Goal: Check status: Check status

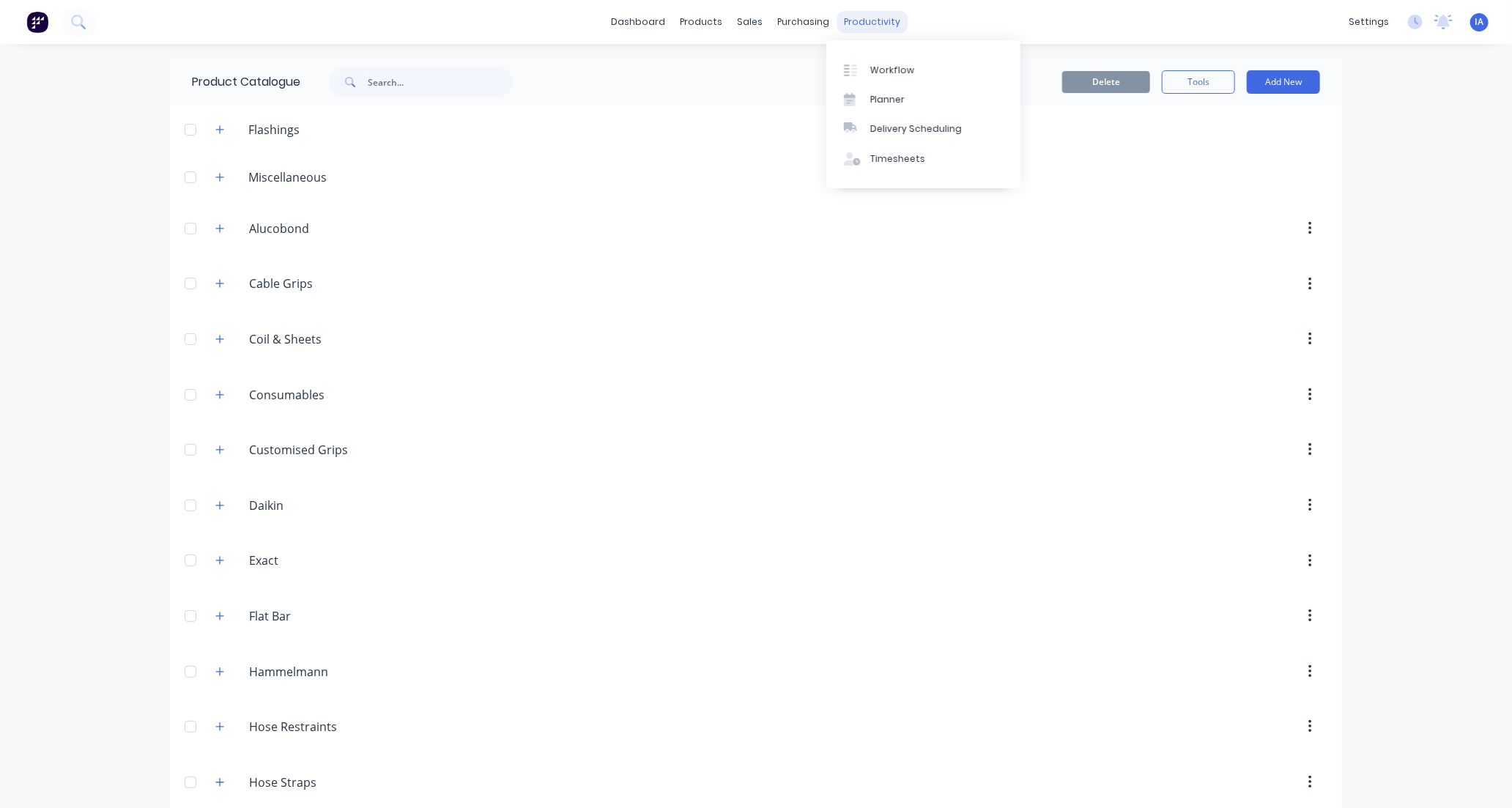
click at [860, 18] on div "productivity" at bounding box center [873, 22] width 71 height 22
click at [909, 68] on div "Workflow" at bounding box center [892, 70] width 44 height 14
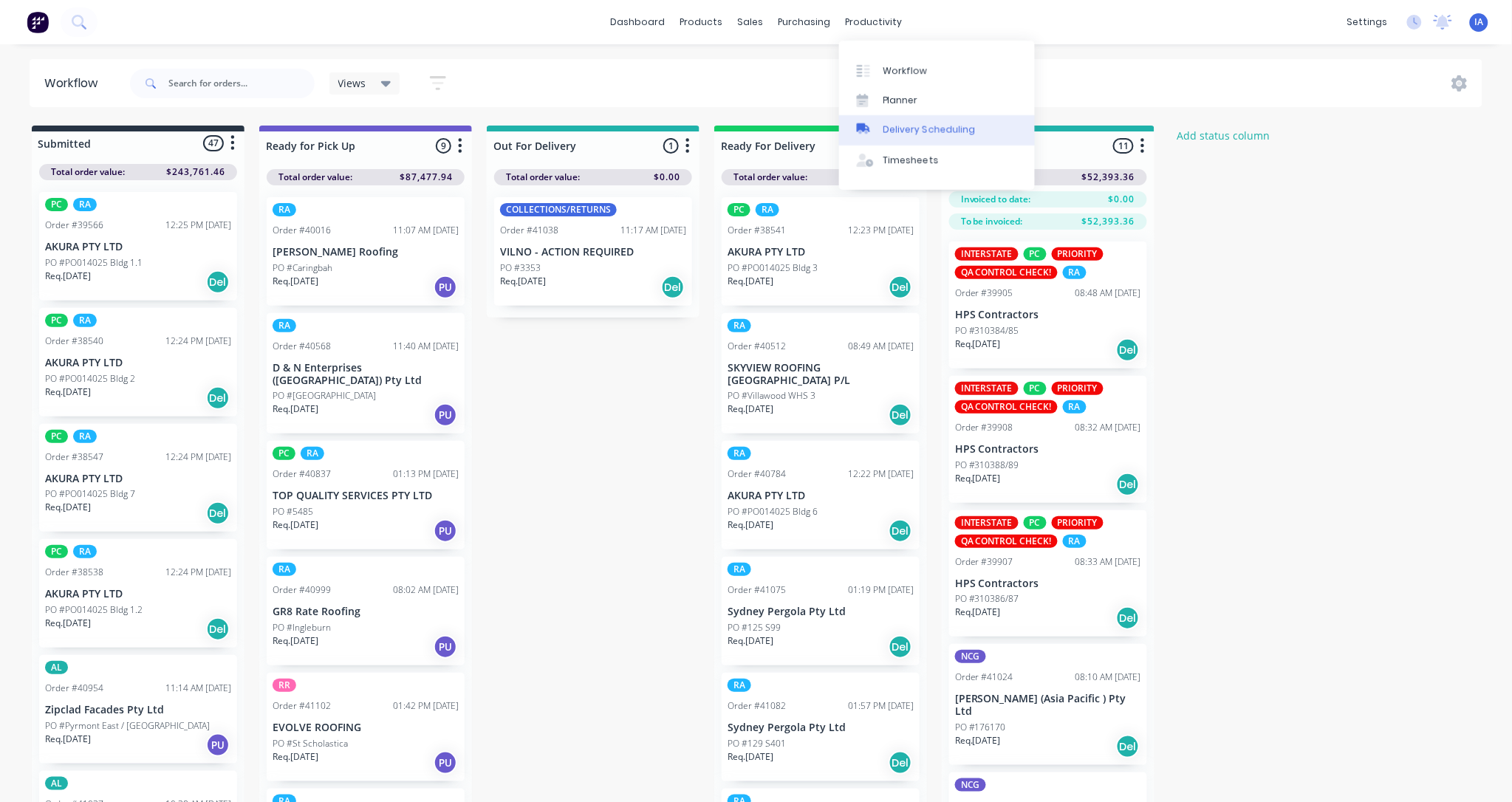
click at [894, 124] on div "Delivery Scheduling" at bounding box center [930, 130] width 93 height 14
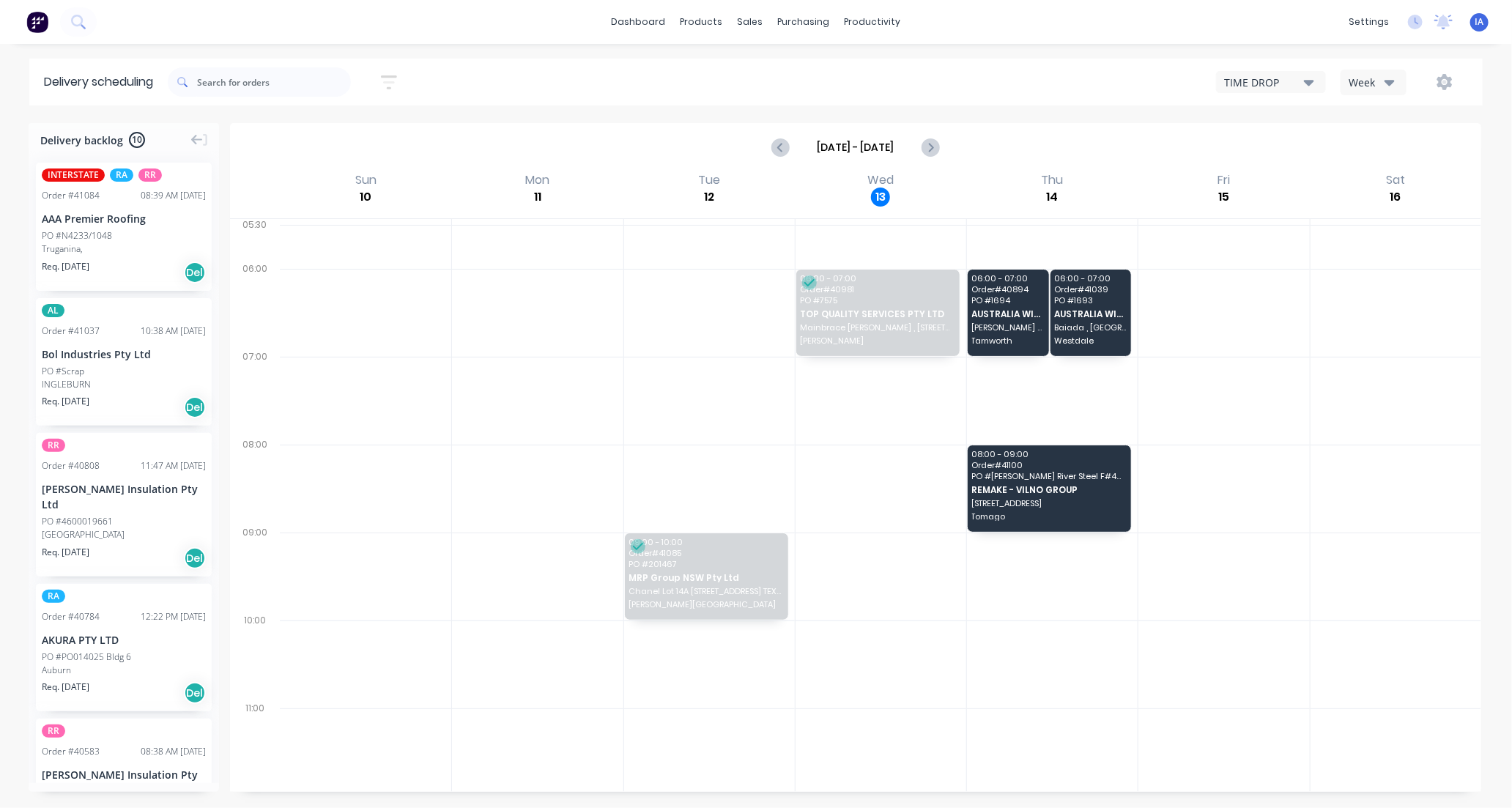
click at [1363, 85] on div "Week" at bounding box center [1369, 82] width 42 height 15
click at [1379, 155] on div "Vehicle" at bounding box center [1413, 150] width 145 height 30
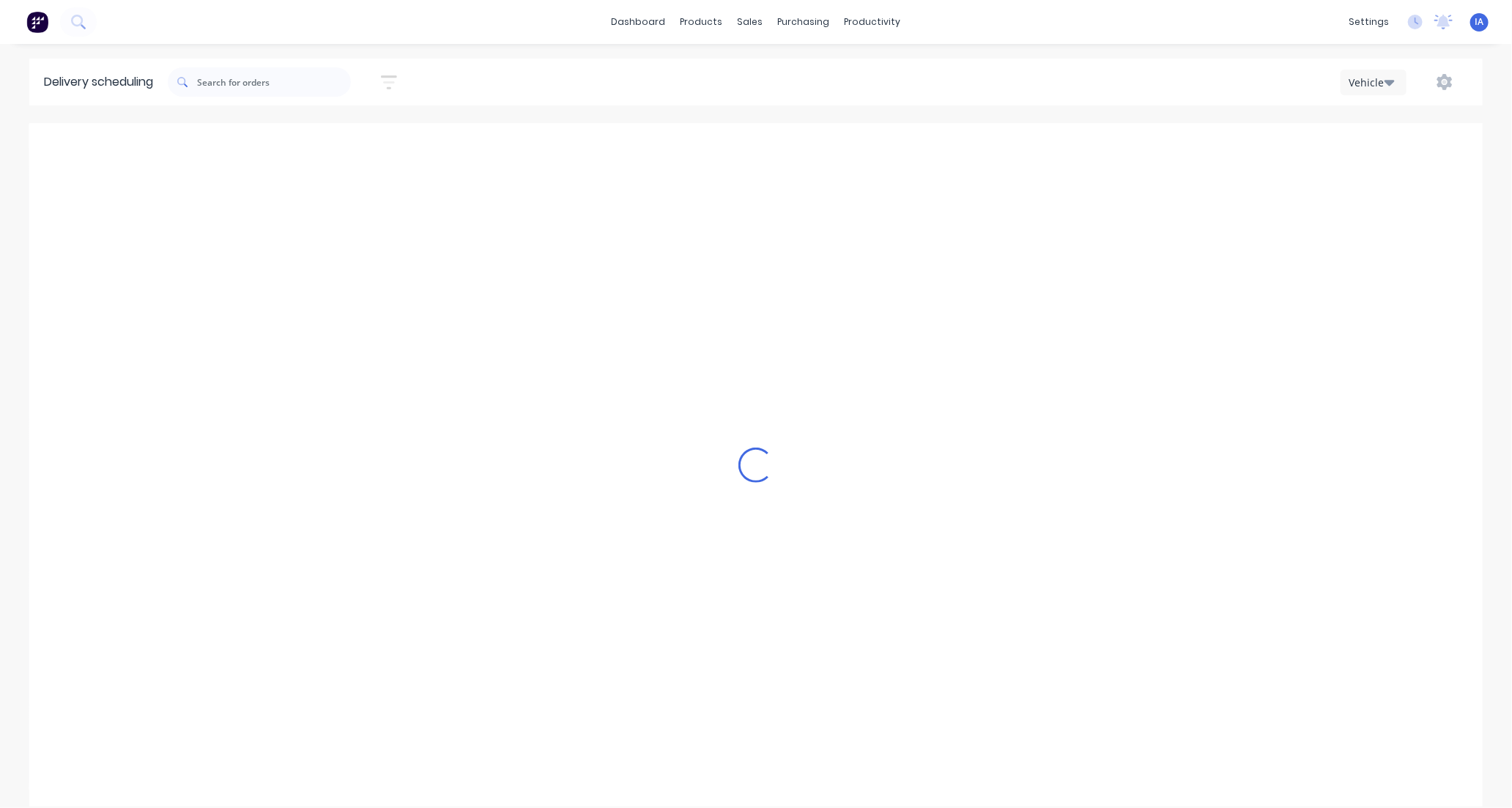
scroll to position [0, 1]
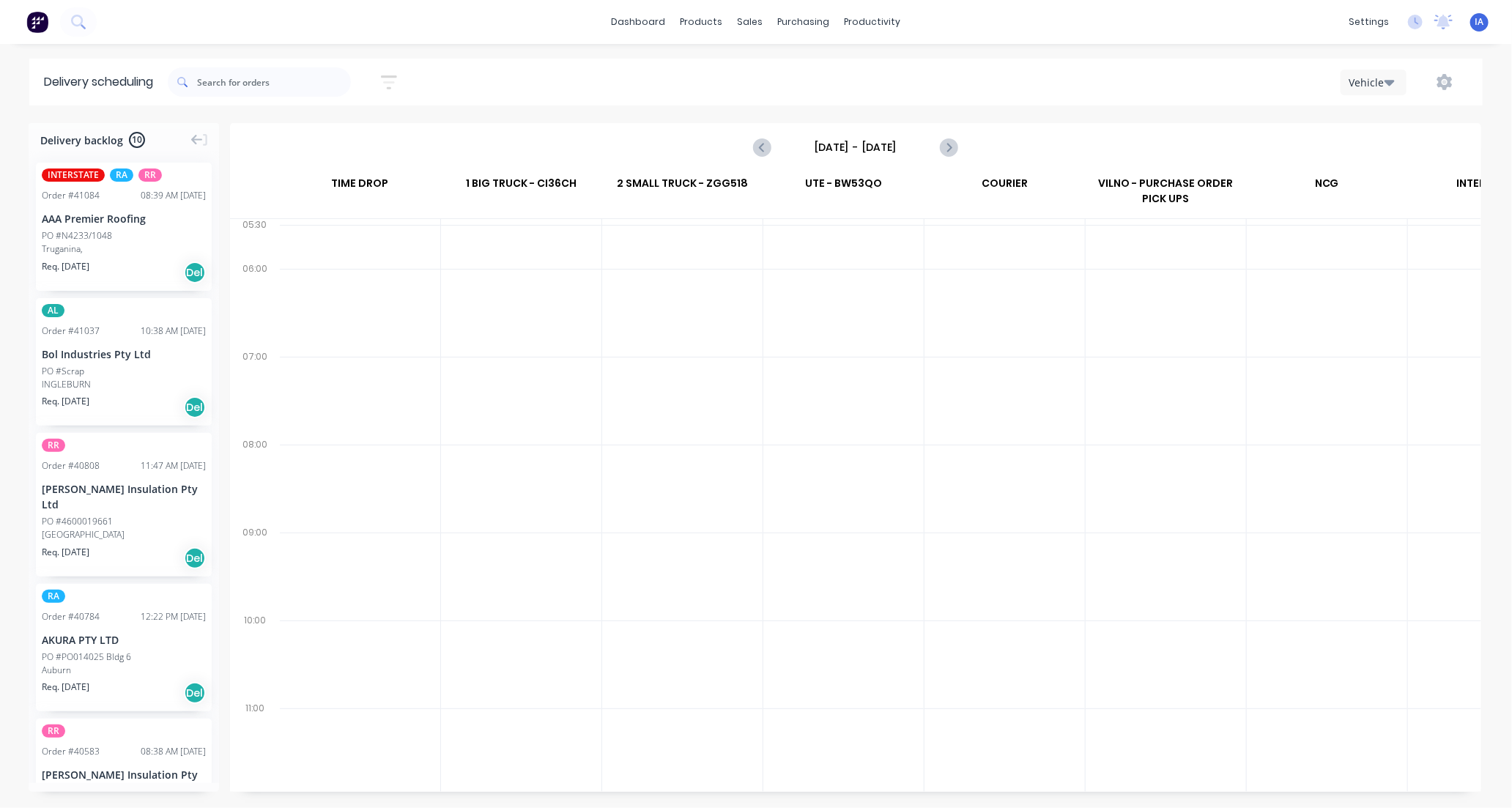
click at [865, 148] on input "[DATE] - [DATE]" at bounding box center [855, 147] width 145 height 22
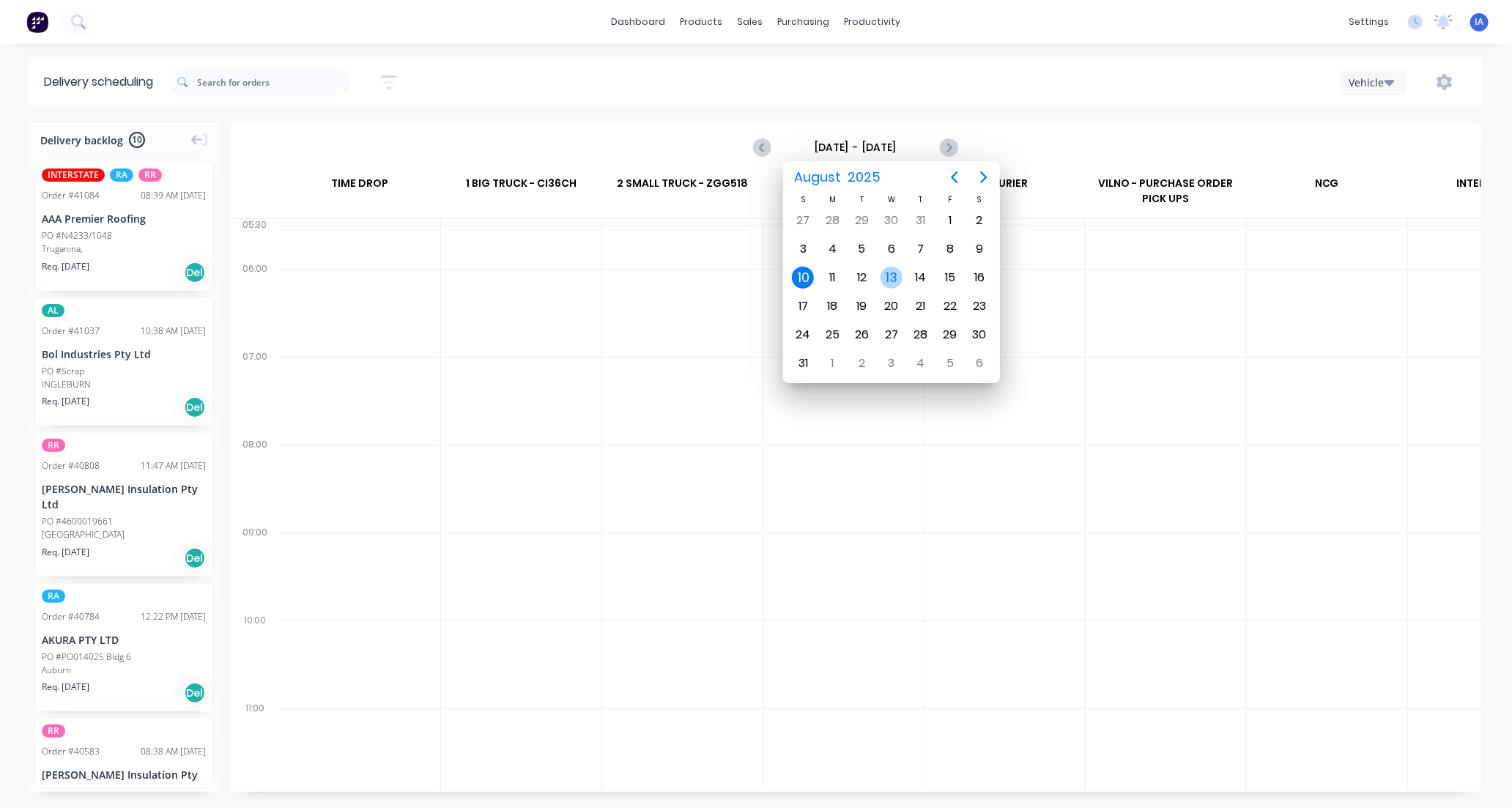
click at [889, 276] on div "13" at bounding box center [892, 277] width 22 height 22
type input "[DATE] - [DATE]"
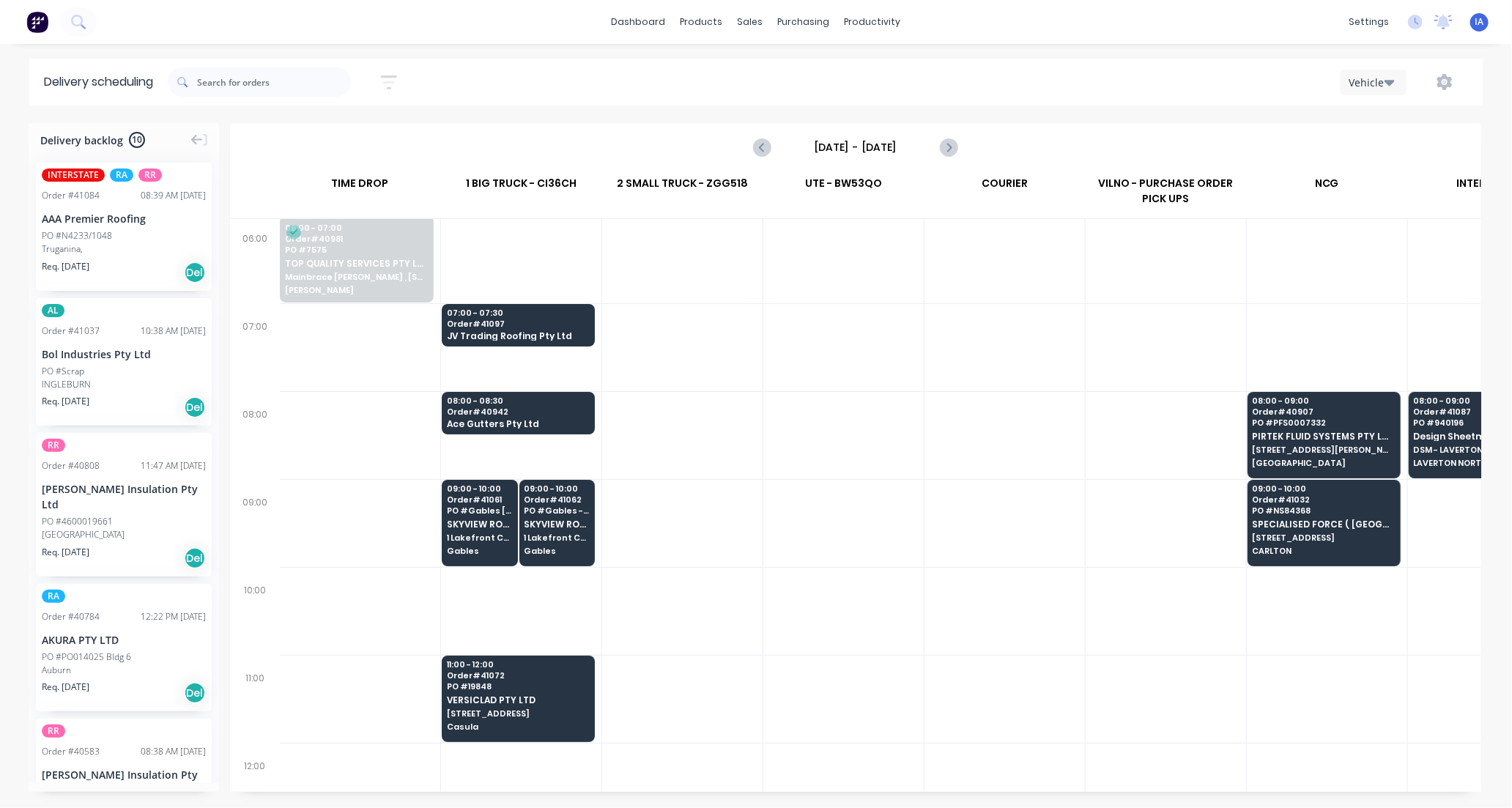
scroll to position [81, 1]
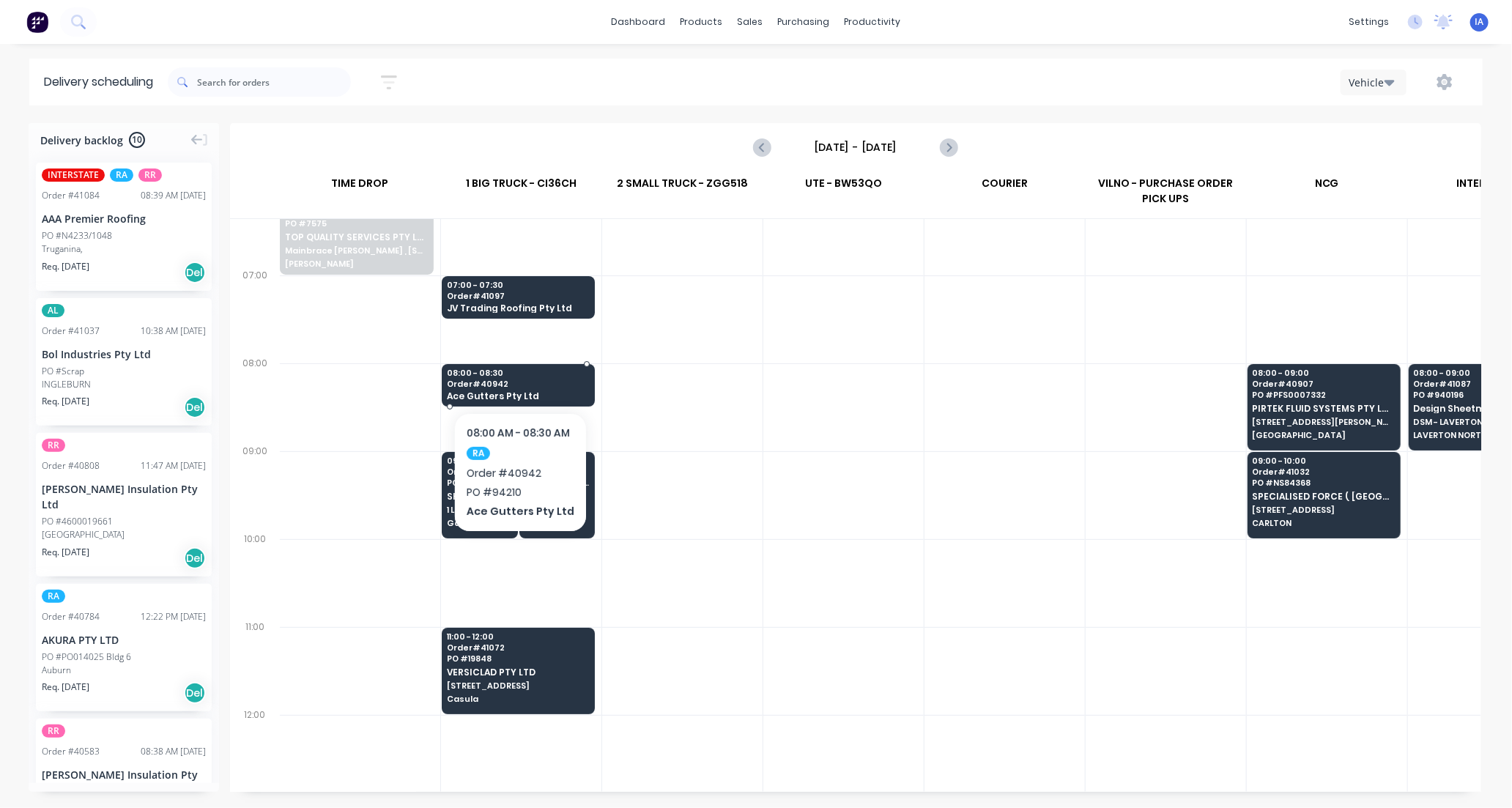
click at [547, 392] on span "Ace Gutters Pty Ltd" at bounding box center [518, 395] width 142 height 10
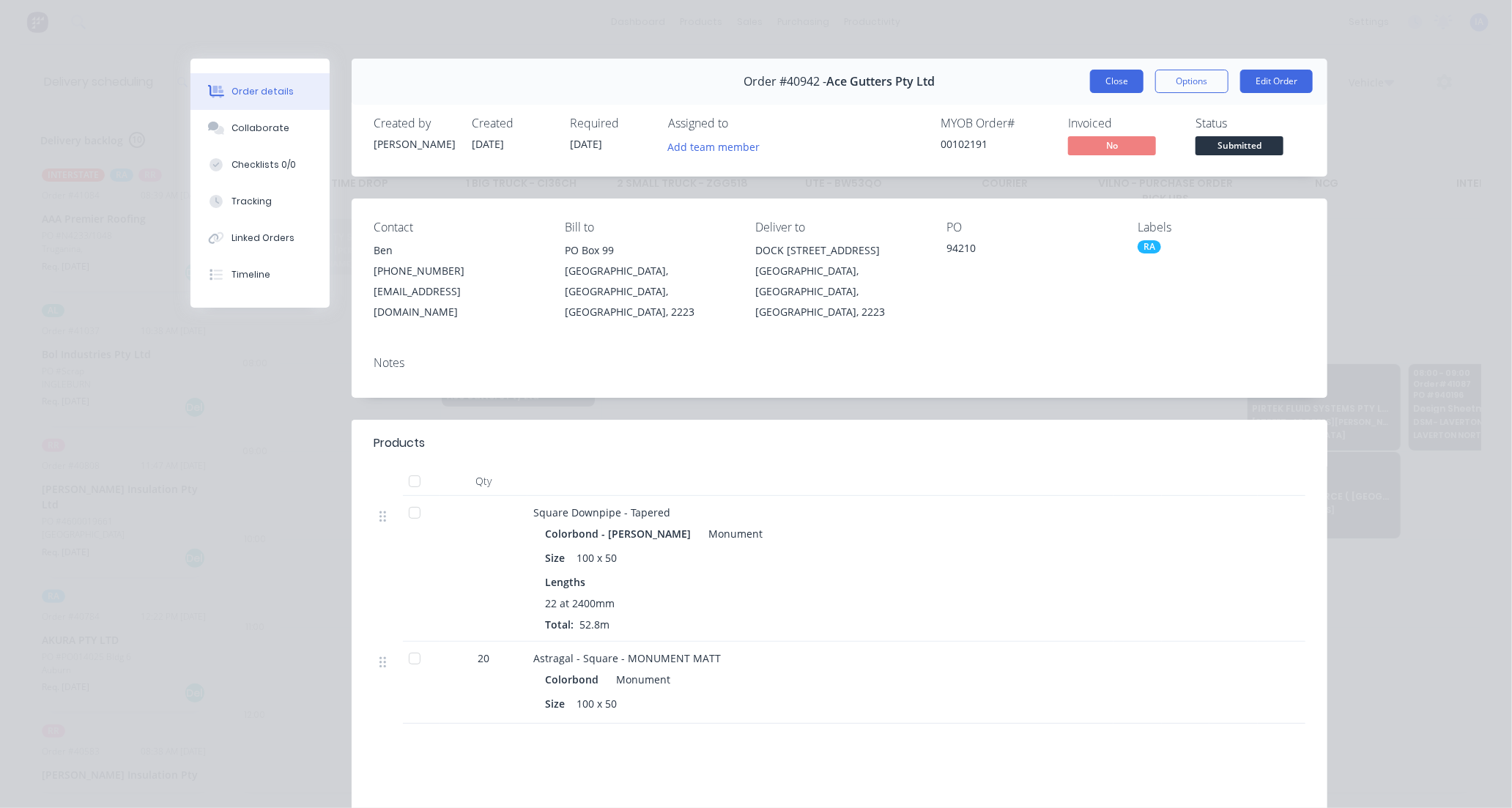
click at [1101, 85] on button "Close" at bounding box center [1116, 81] width 53 height 23
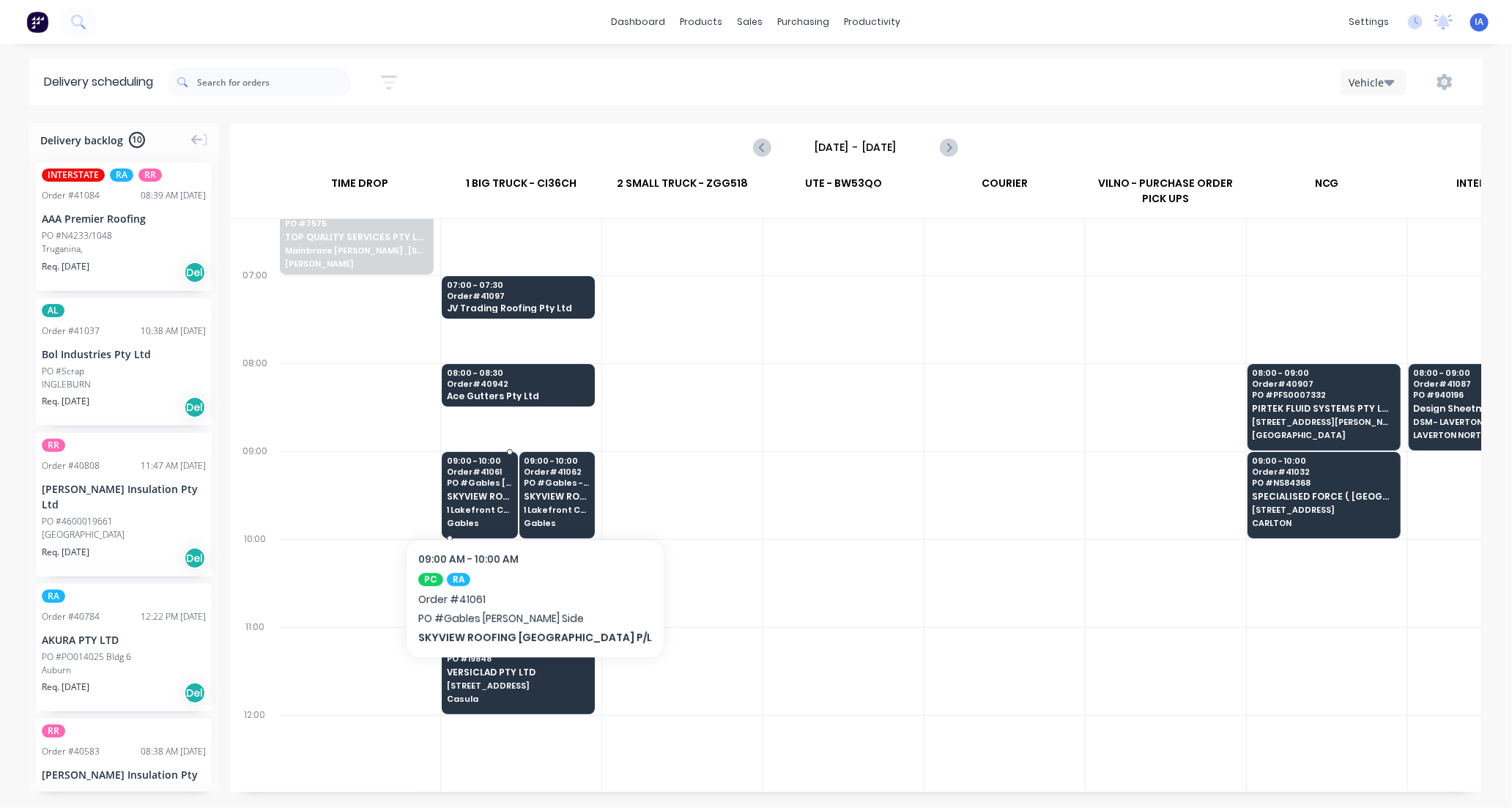
click at [502, 495] on span "SKYVIEW ROOFING [GEOGRAPHIC_DATA] P/L" at bounding box center [479, 496] width 65 height 10
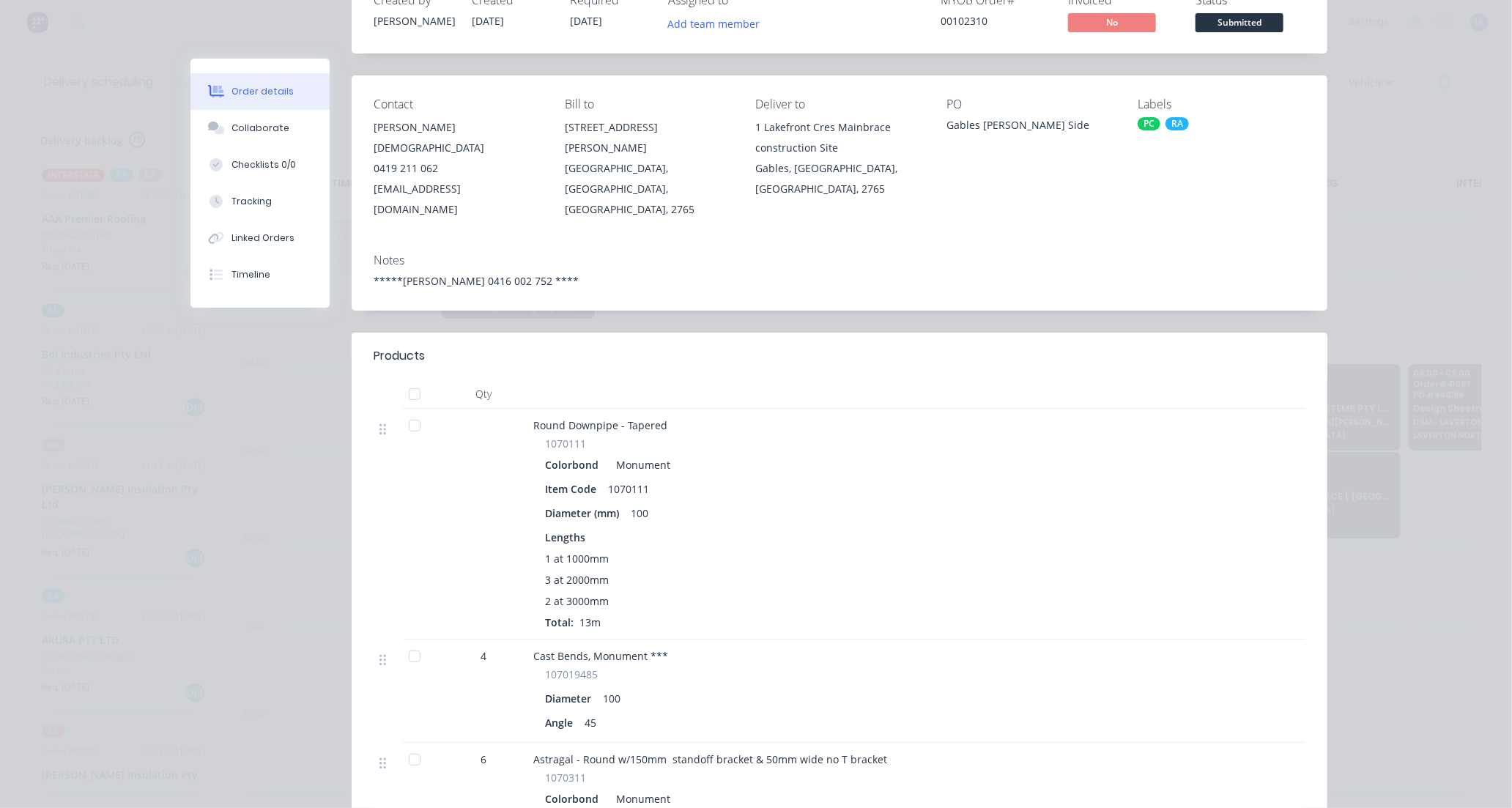
scroll to position [0, 0]
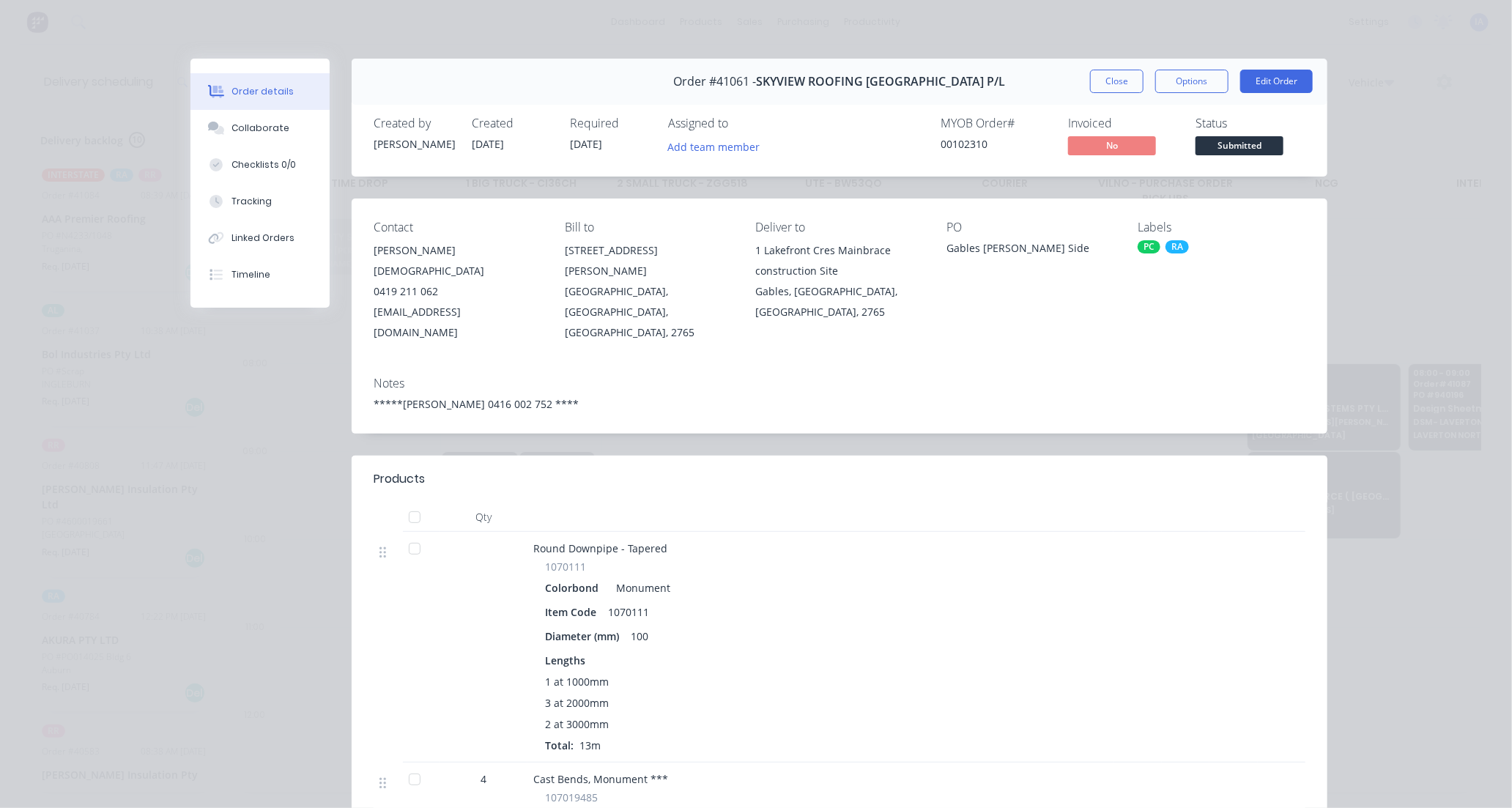
click at [1094, 100] on div "Order #41061 - SKYVIEW ROOFING [GEOGRAPHIC_DATA] P/L Close Options Edit Order" at bounding box center [838, 81] width 975 height 46
click at [1103, 86] on button "Close" at bounding box center [1116, 81] width 53 height 23
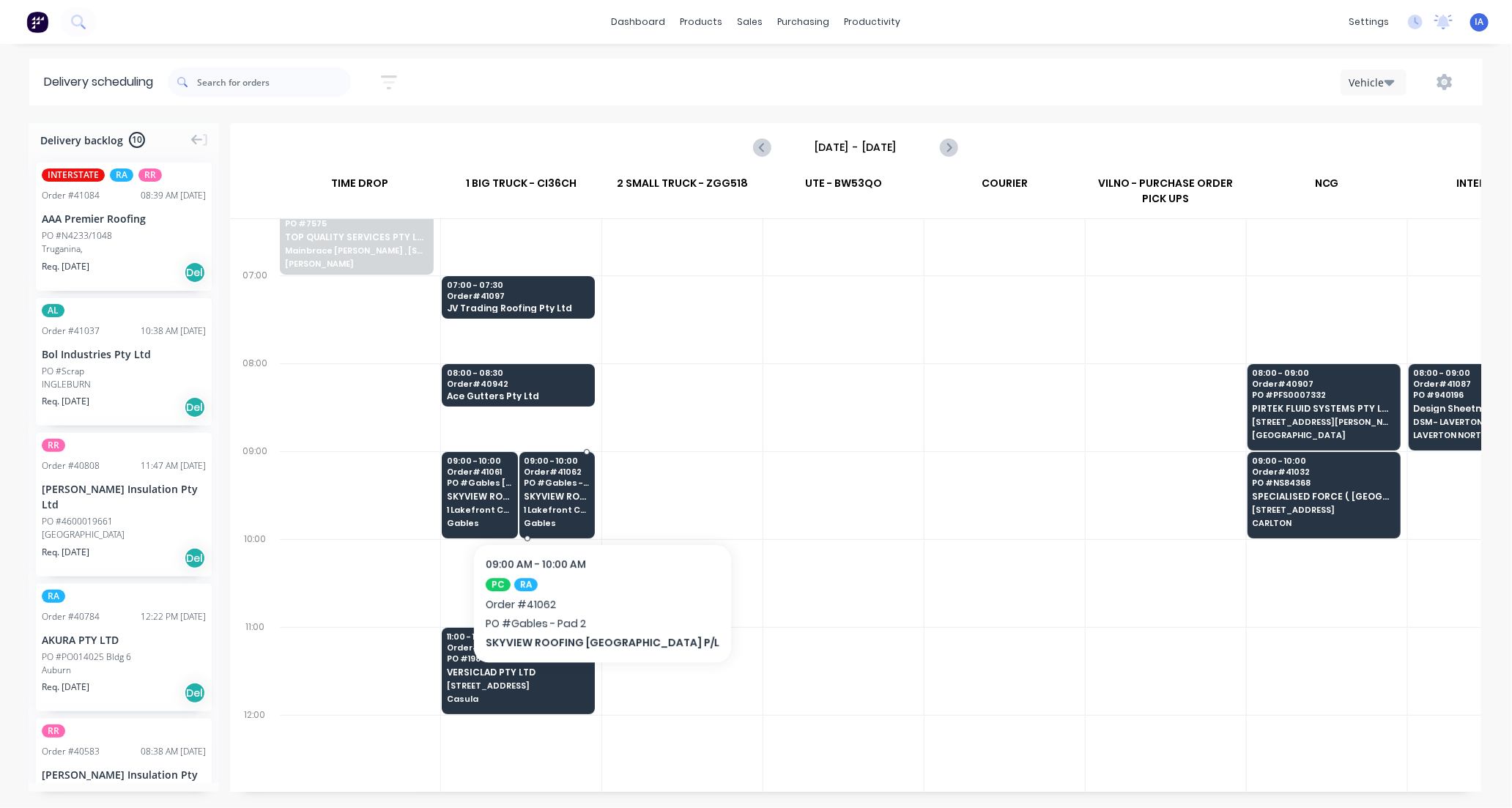
click at [569, 499] on span "SKYVIEW ROOFING [GEOGRAPHIC_DATA] P/L" at bounding box center [557, 496] width 65 height 10
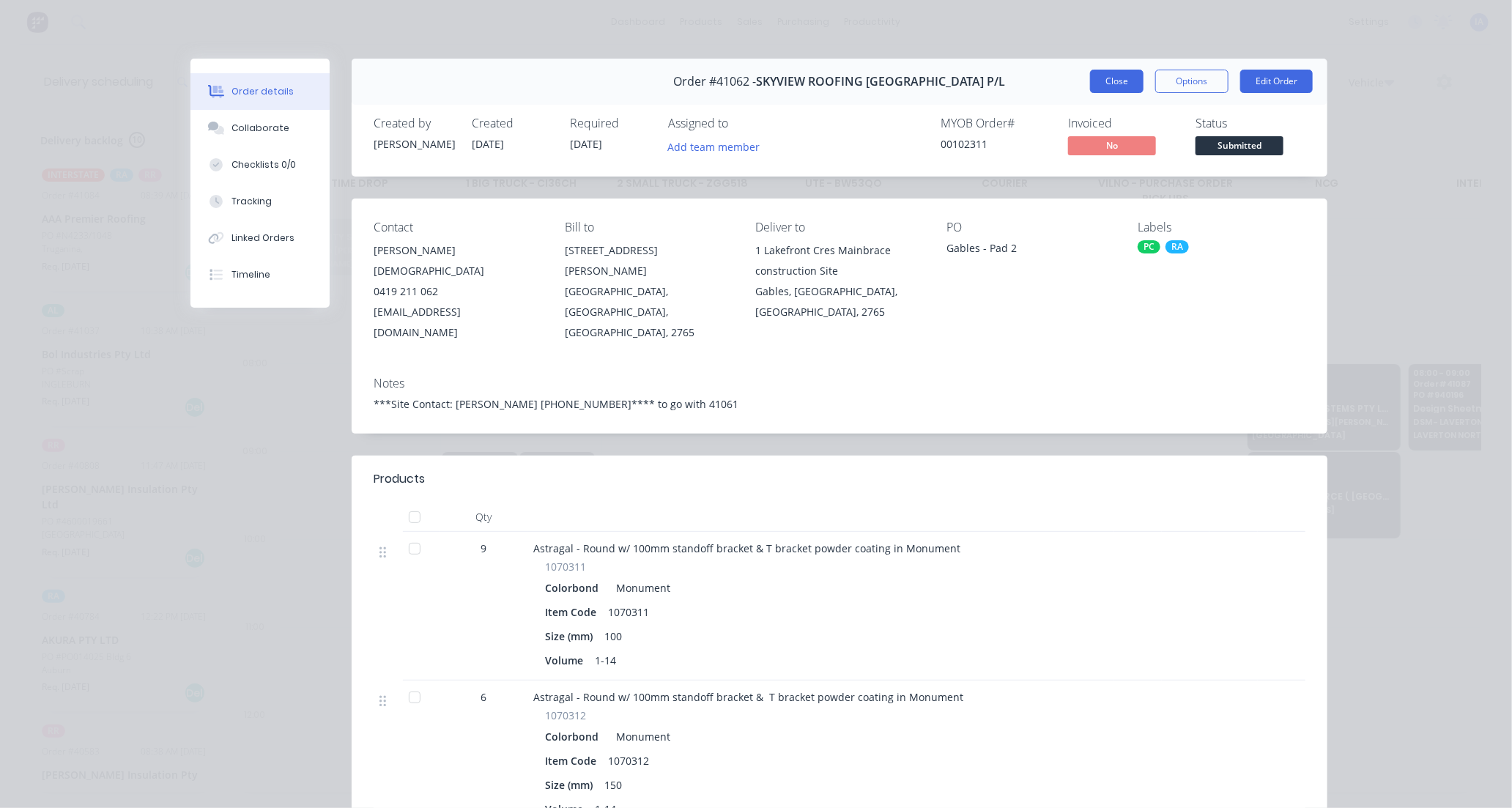
click at [1100, 83] on button "Close" at bounding box center [1116, 81] width 53 height 23
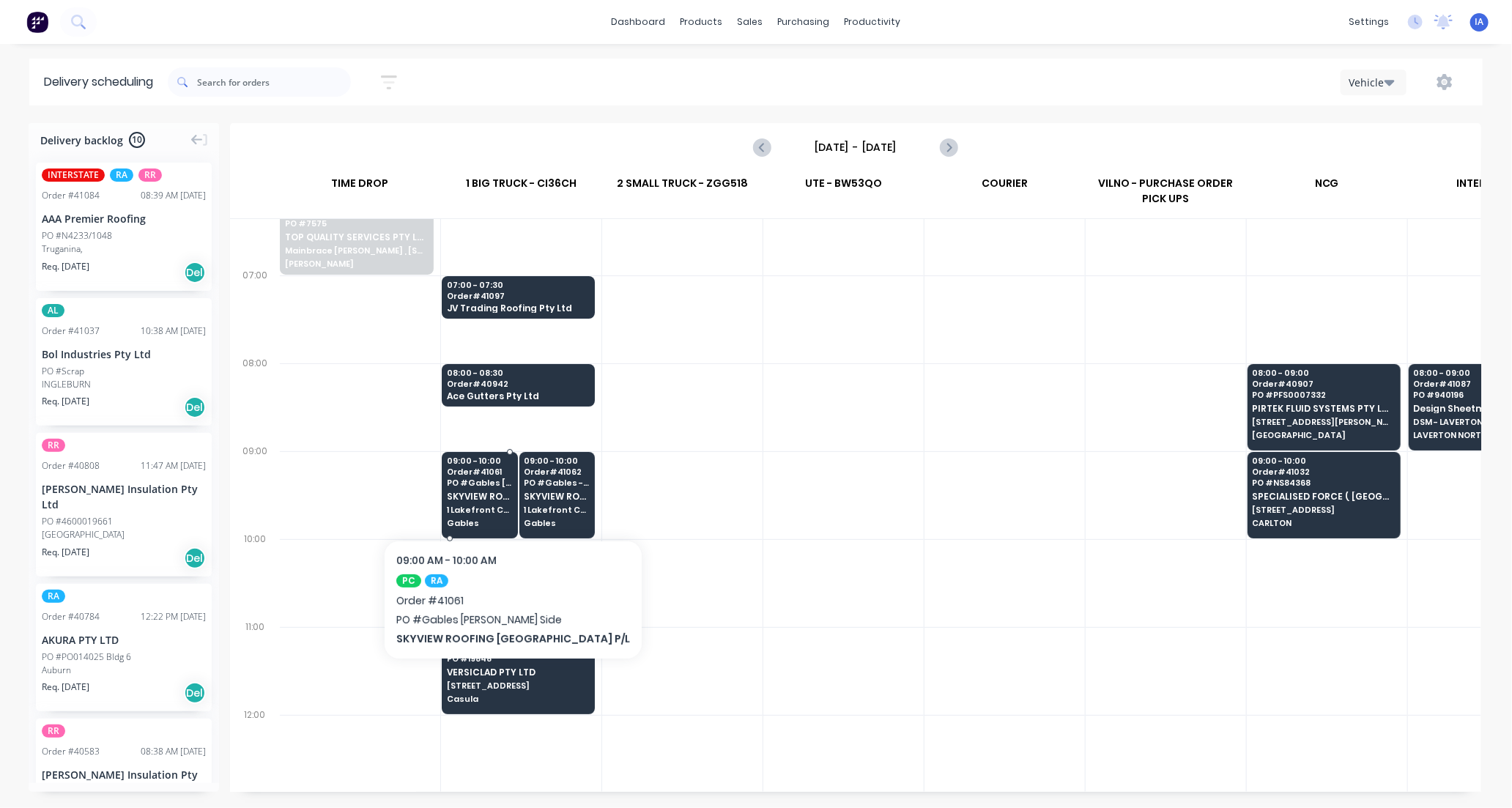
click at [493, 486] on span "PO # Gables [PERSON_NAME]" at bounding box center [479, 483] width 65 height 9
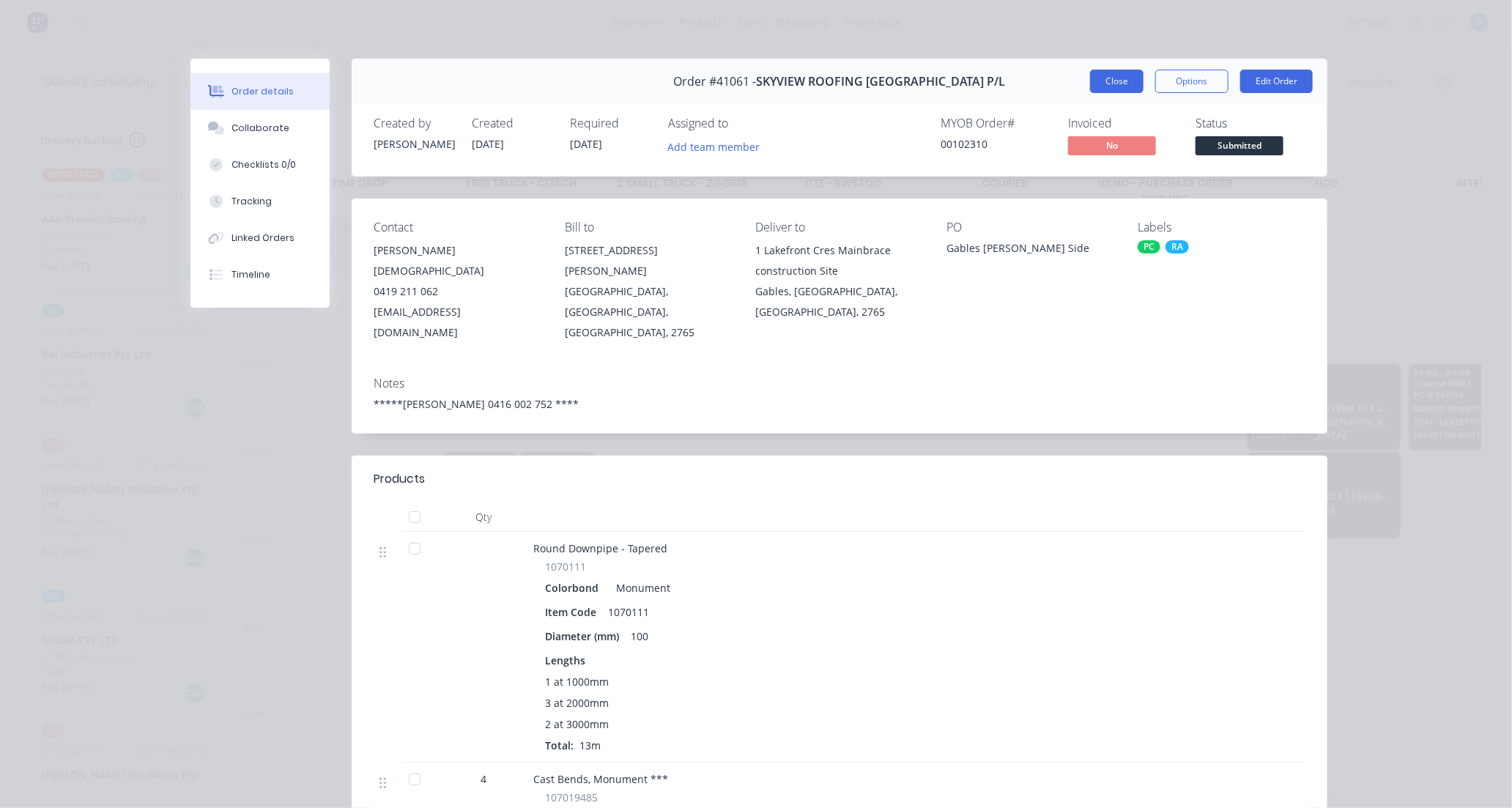
click at [1119, 86] on button "Close" at bounding box center [1116, 81] width 53 height 23
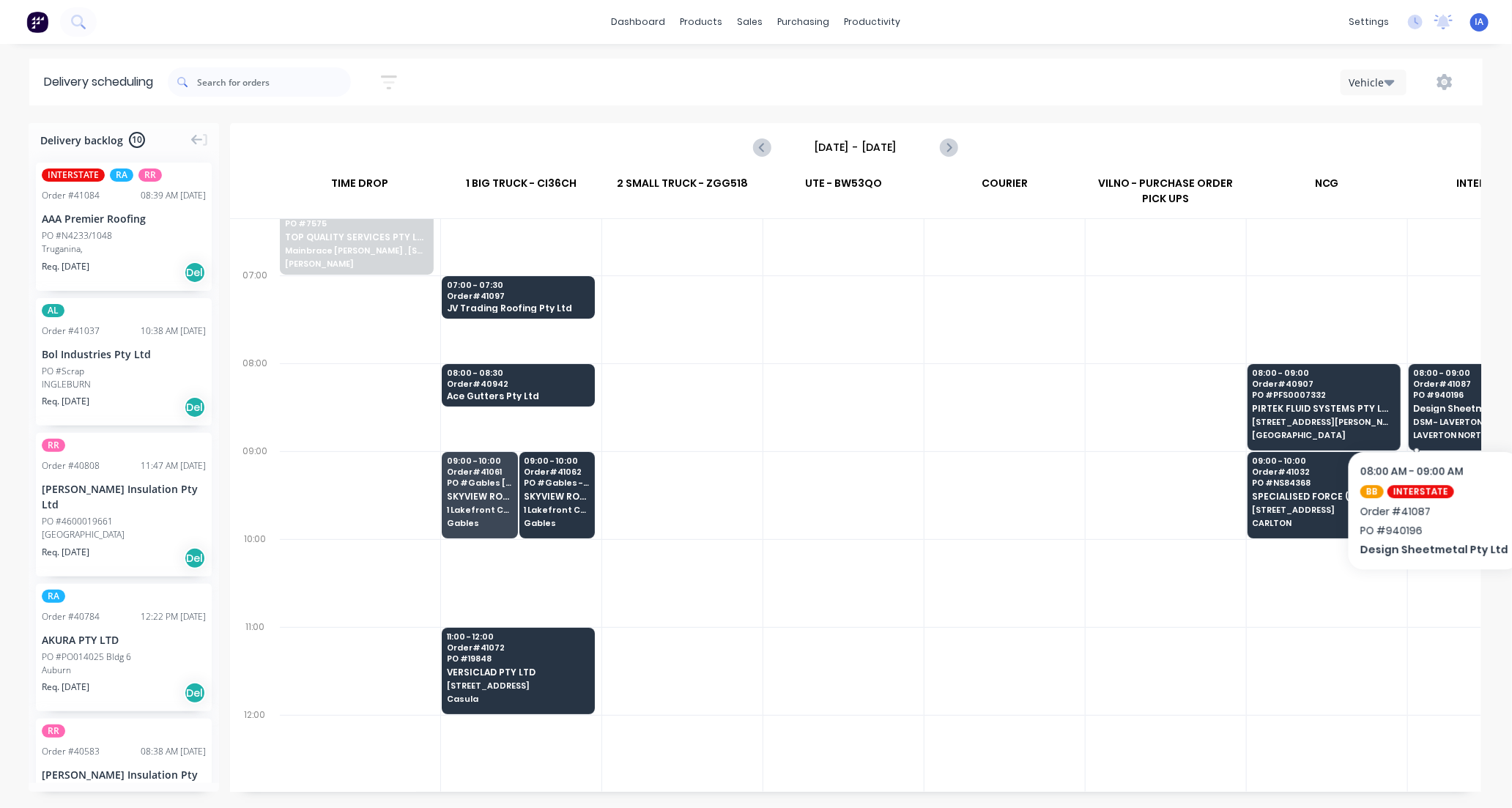
click at [1444, 406] on span "Design Sheetmetal Pty Ltd" at bounding box center [1485, 408] width 142 height 10
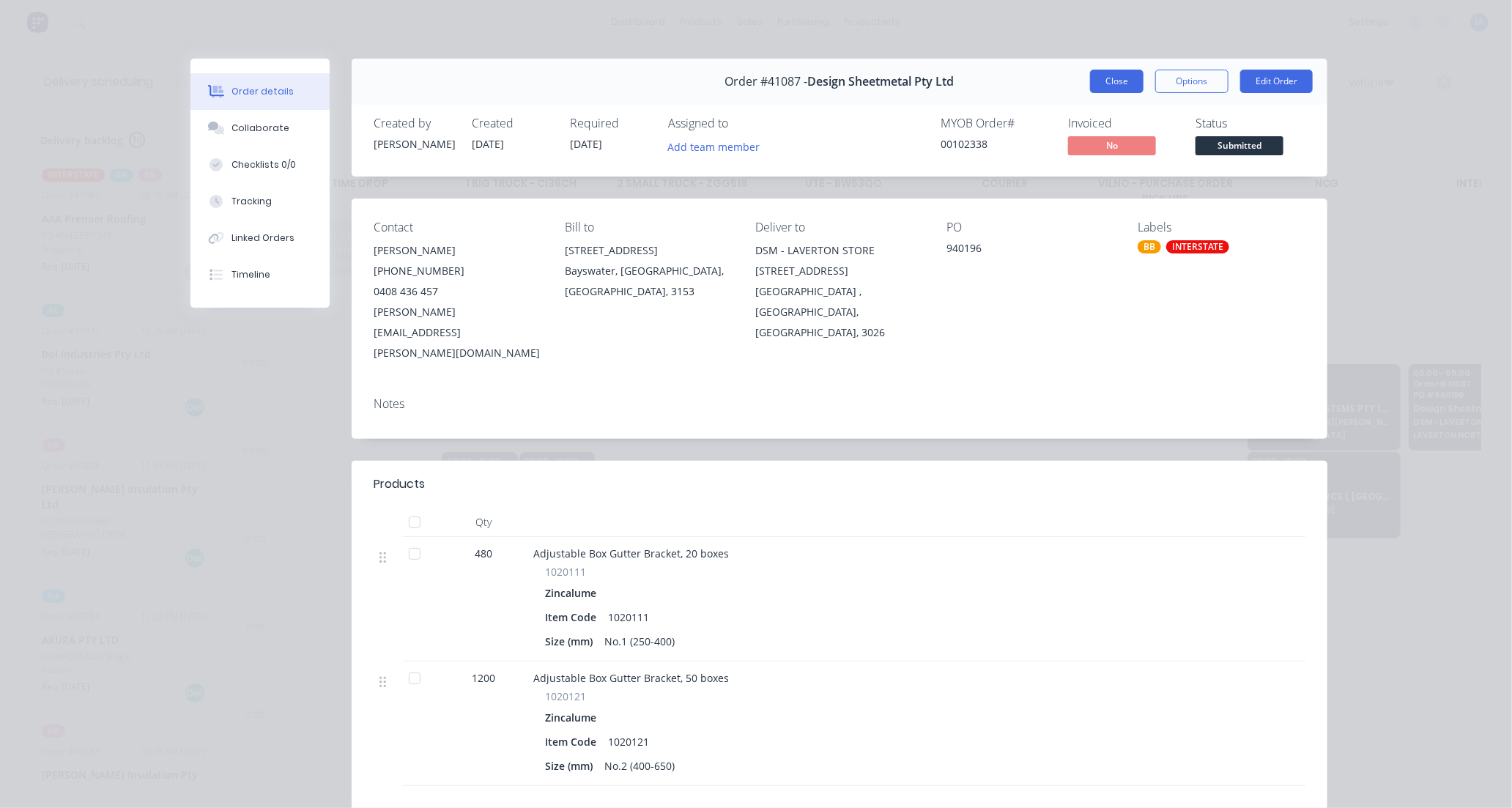
click at [1114, 77] on button "Close" at bounding box center [1116, 81] width 53 height 23
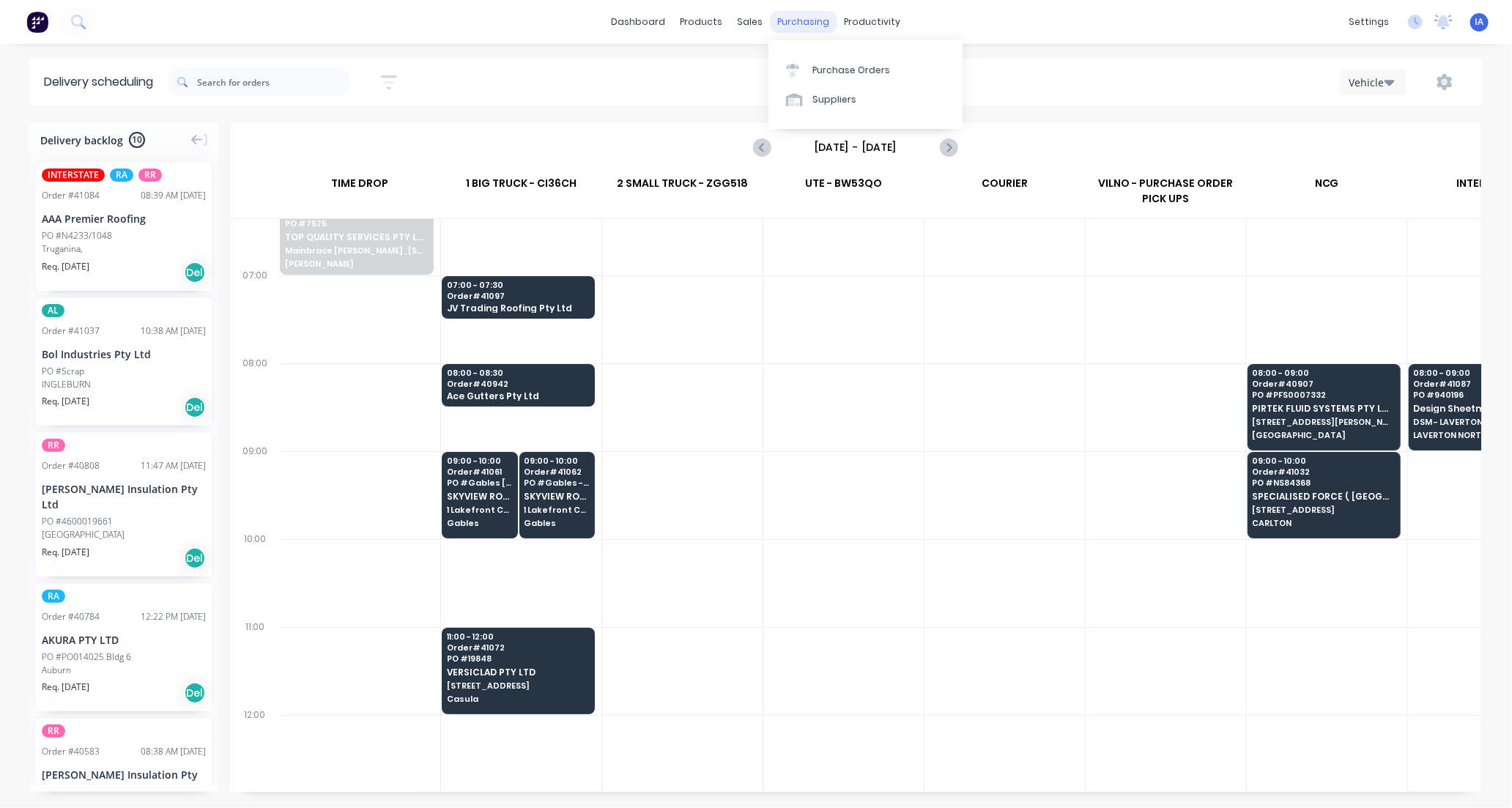
click at [797, 25] on div "purchasing" at bounding box center [804, 22] width 67 height 22
click at [810, 24] on div "purchasing" at bounding box center [804, 22] width 67 height 22
click at [841, 68] on div "Purchase Orders" at bounding box center [851, 70] width 77 height 14
